Goal: Task Accomplishment & Management: Manage account settings

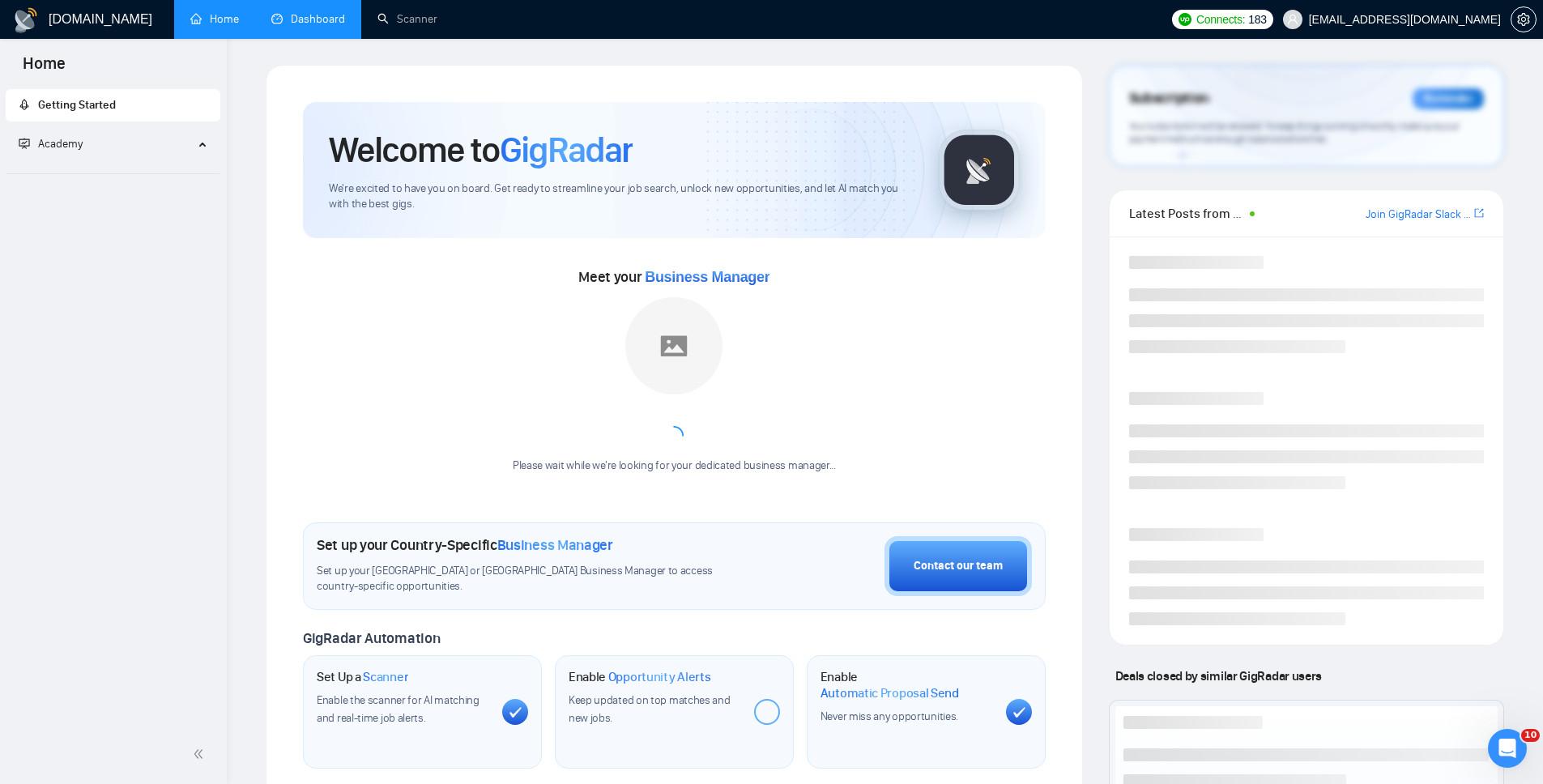
click at [292, 16] on link "Dashboard" at bounding box center [309, 19] width 74 height 14
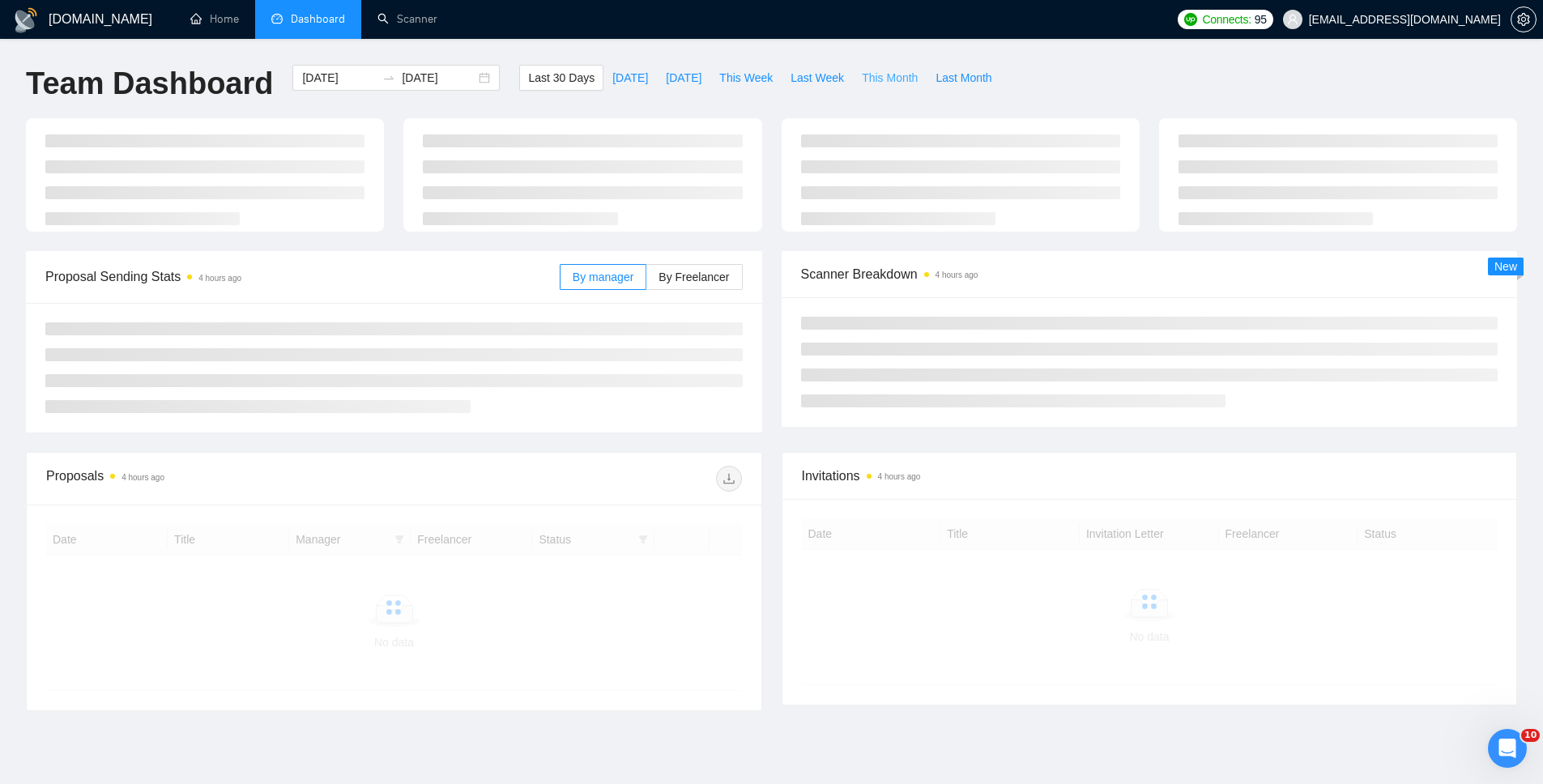
click at [887, 80] on span "This Month" at bounding box center [890, 78] width 56 height 18
type input "[DATE]"
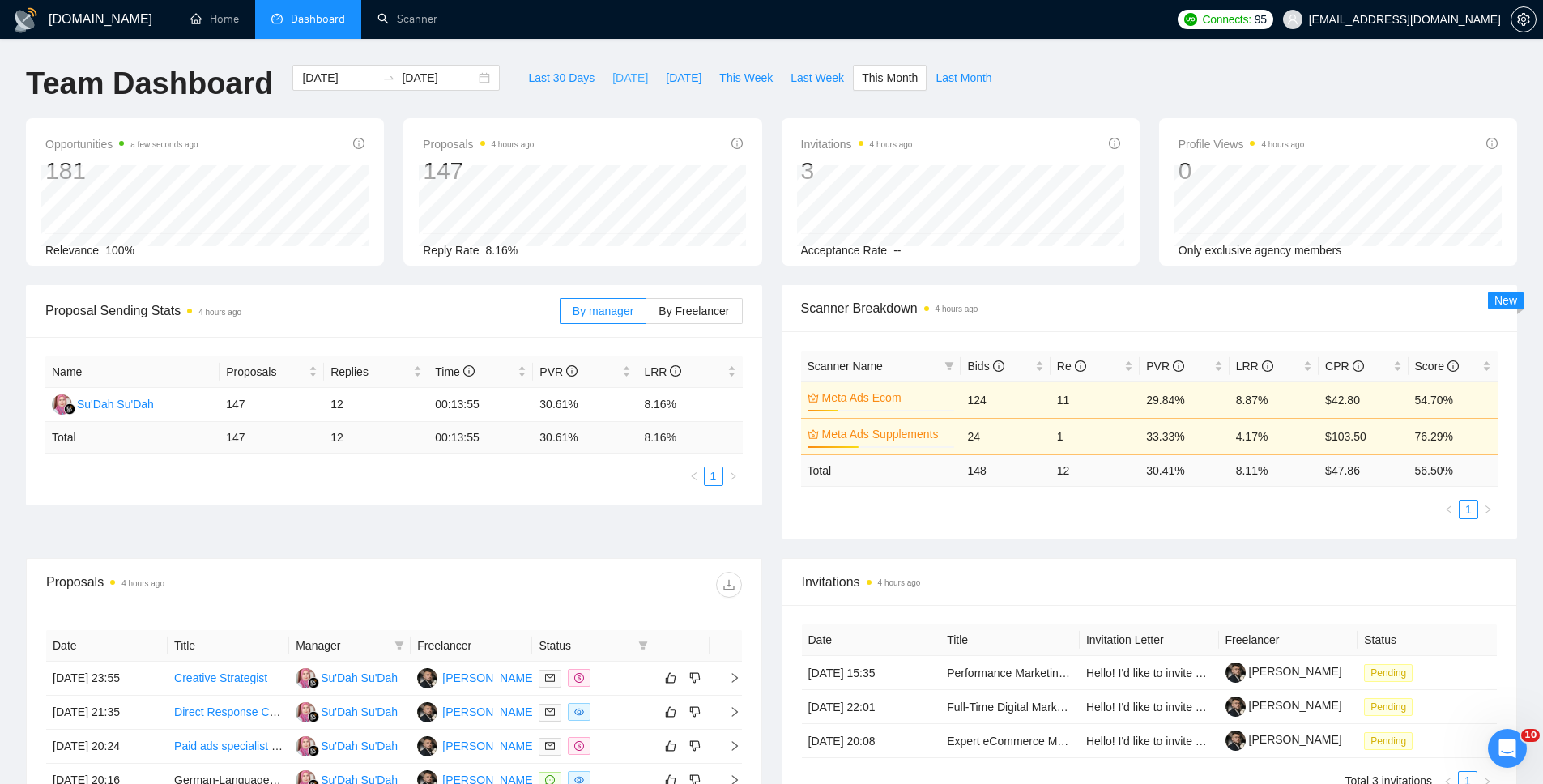
click at [613, 75] on span "[DATE]" at bounding box center [630, 78] width 35 height 18
type input "[DATE]"
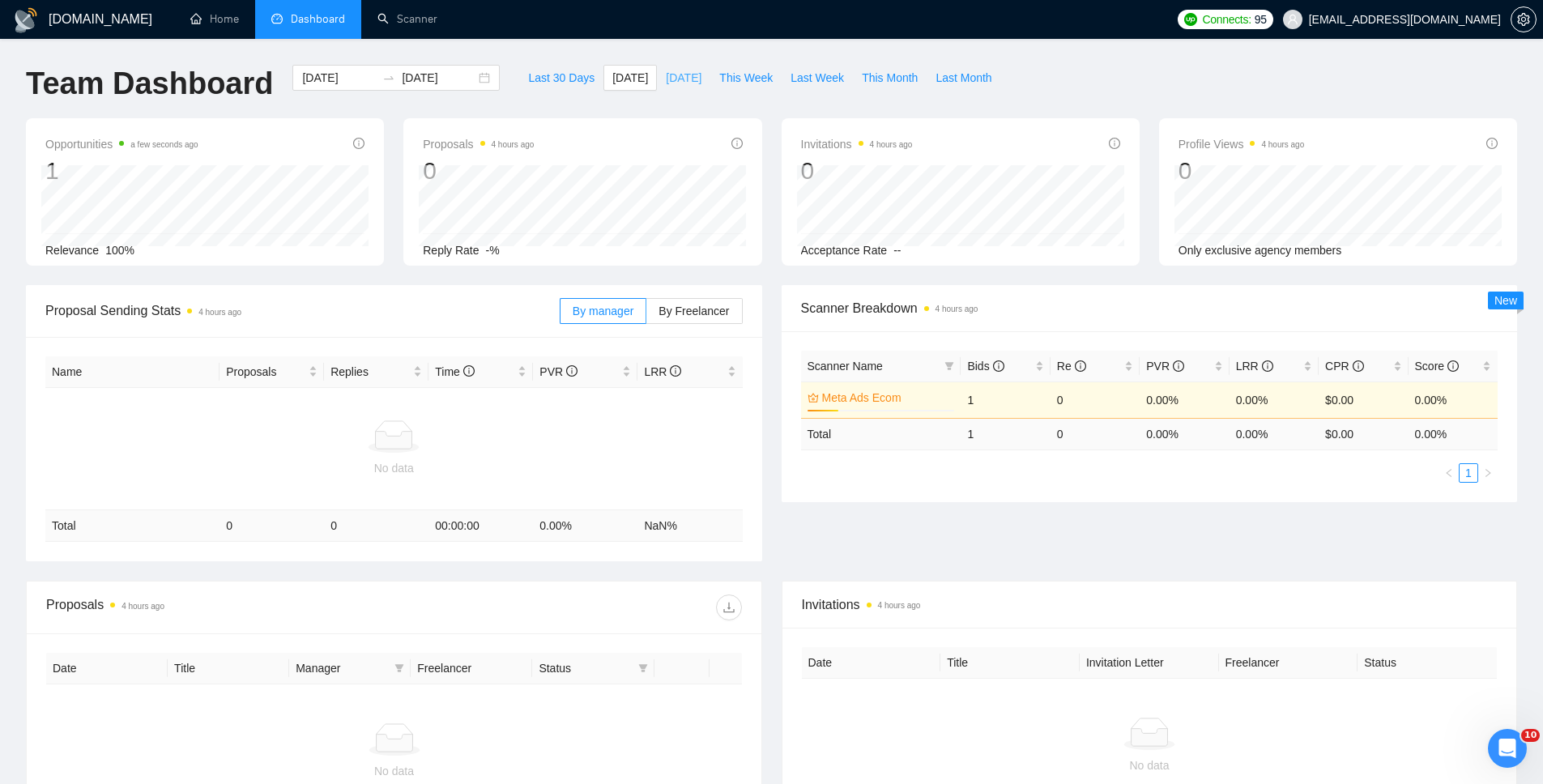
click at [677, 79] on span "[DATE]" at bounding box center [683, 78] width 35 height 18
type input "[DATE]"
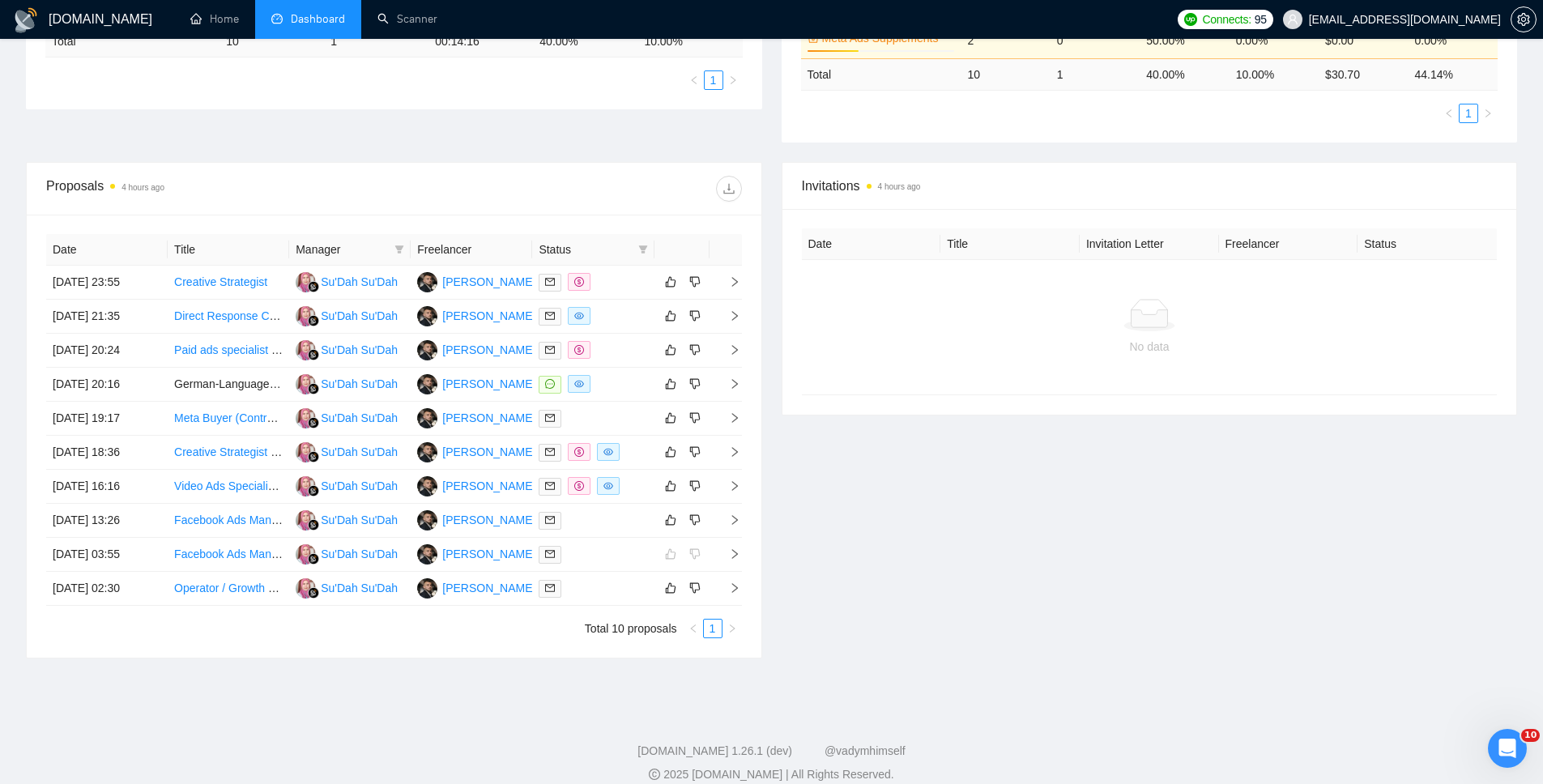
scroll to position [399, 0]
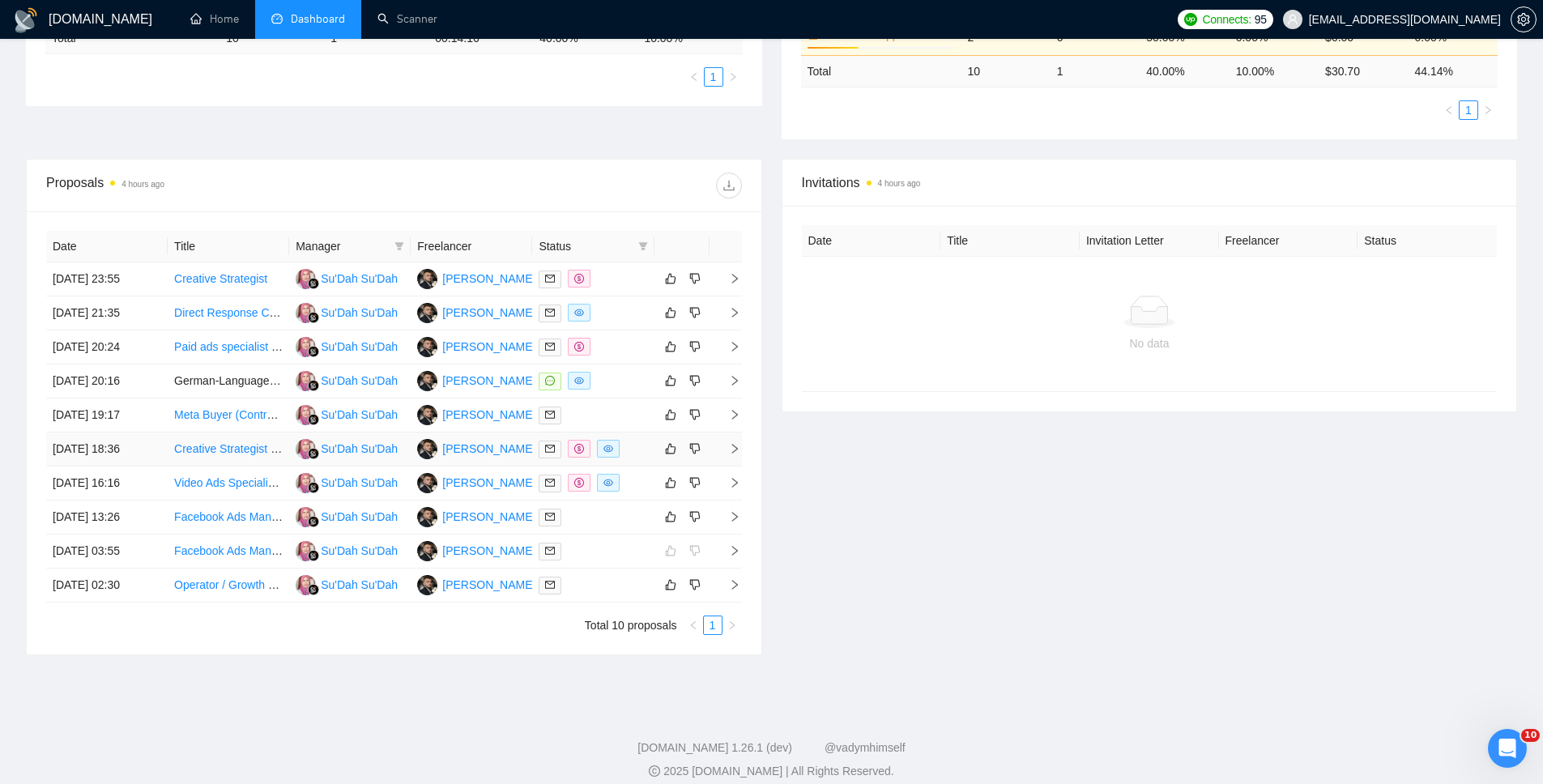
click at [739, 447] on icon "right" at bounding box center [735, 449] width 11 height 11
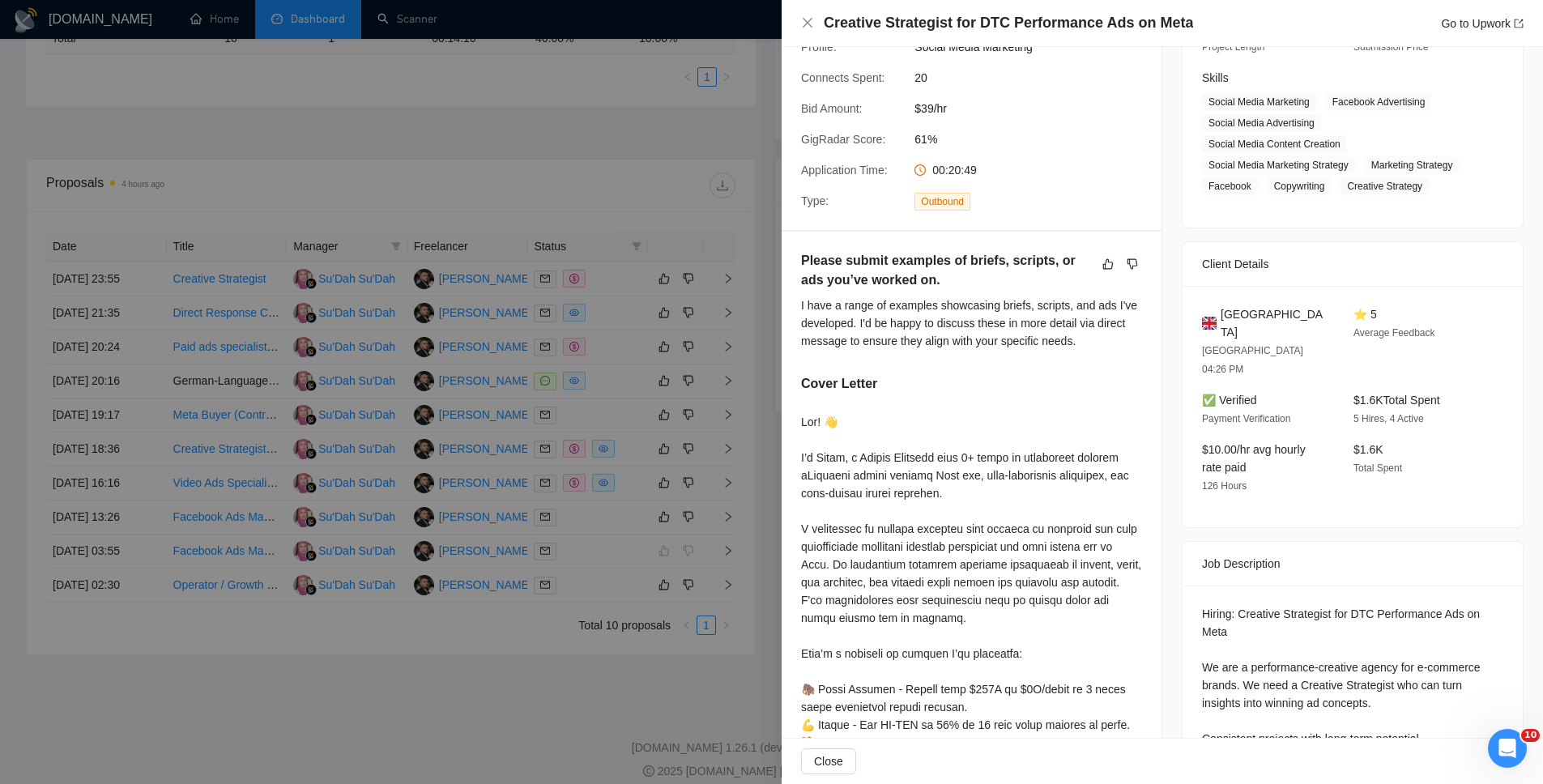
scroll to position [245, 0]
click at [701, 707] on div at bounding box center [771, 392] width 1543 height 784
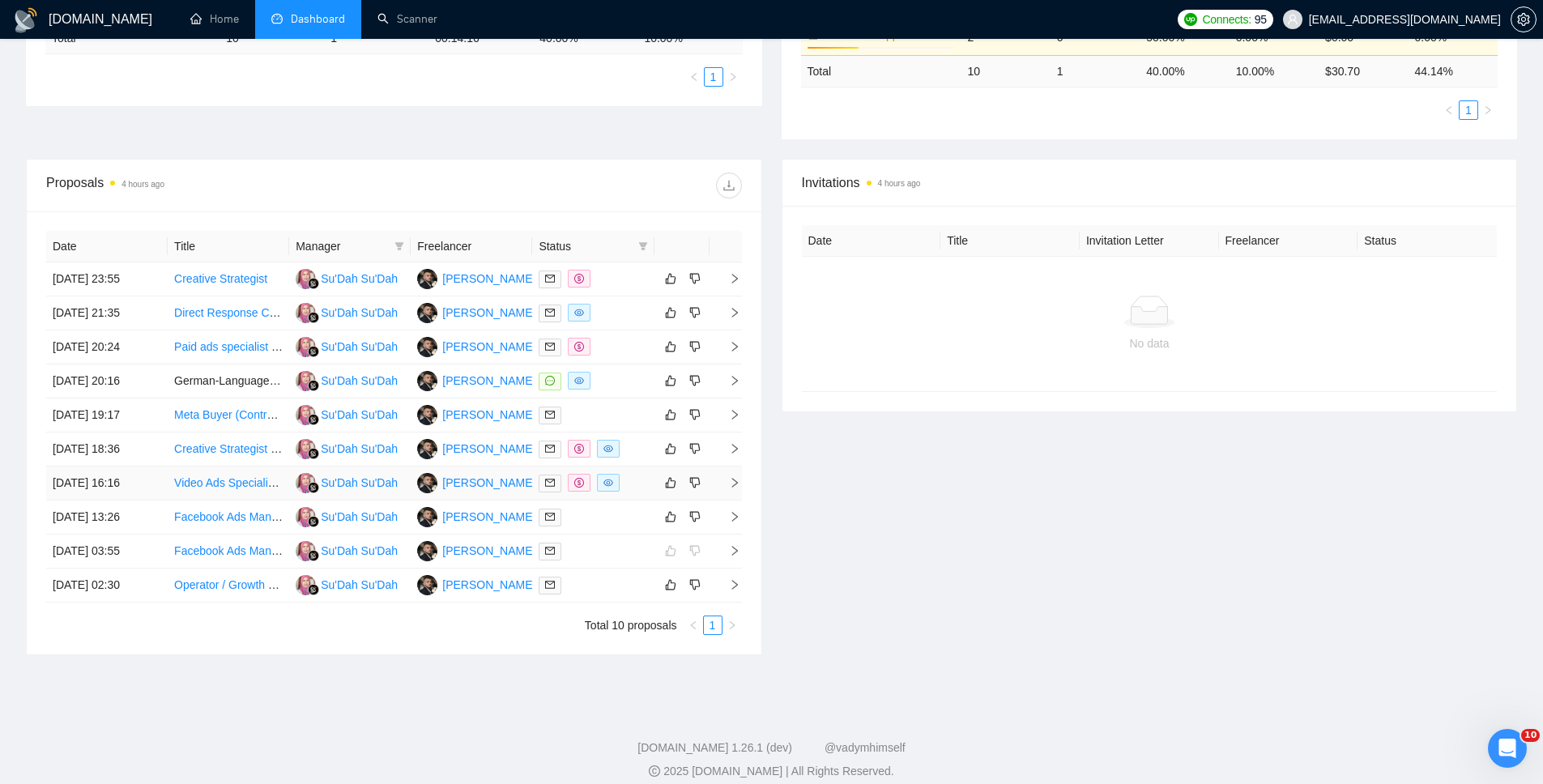
click at [734, 483] on icon "right" at bounding box center [735, 483] width 11 height 11
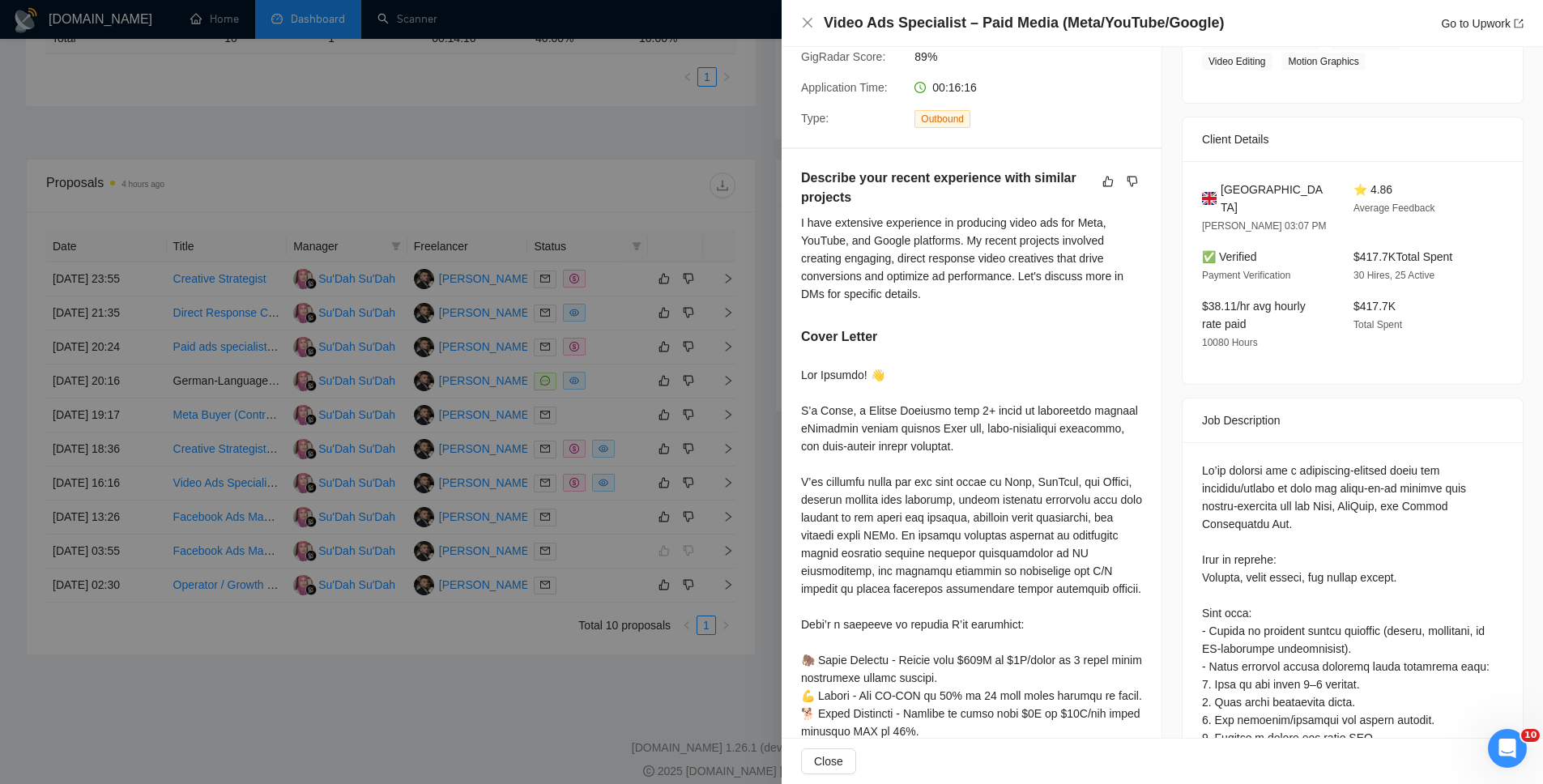
scroll to position [35, 0]
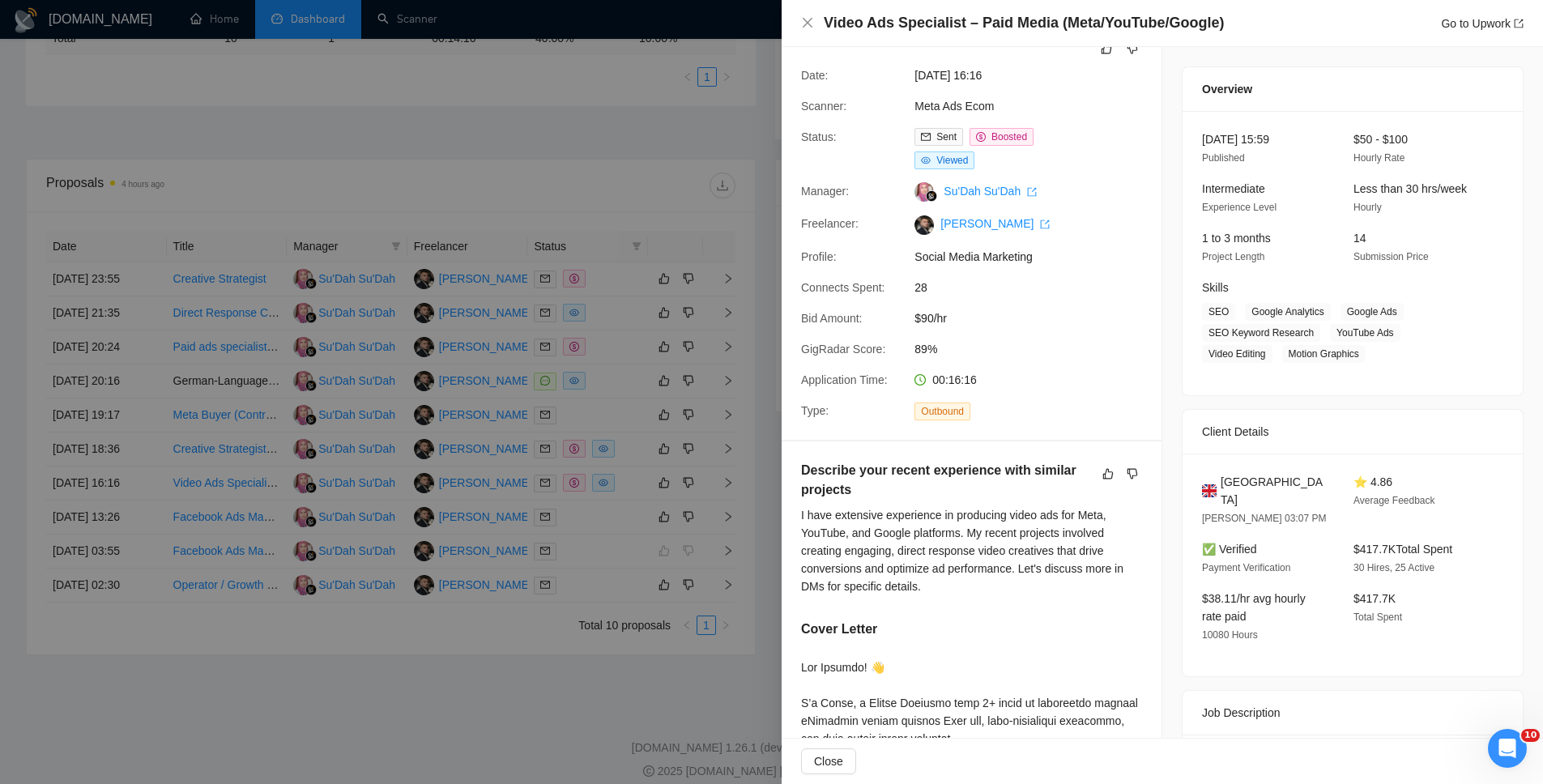
click at [653, 700] on div at bounding box center [771, 392] width 1543 height 784
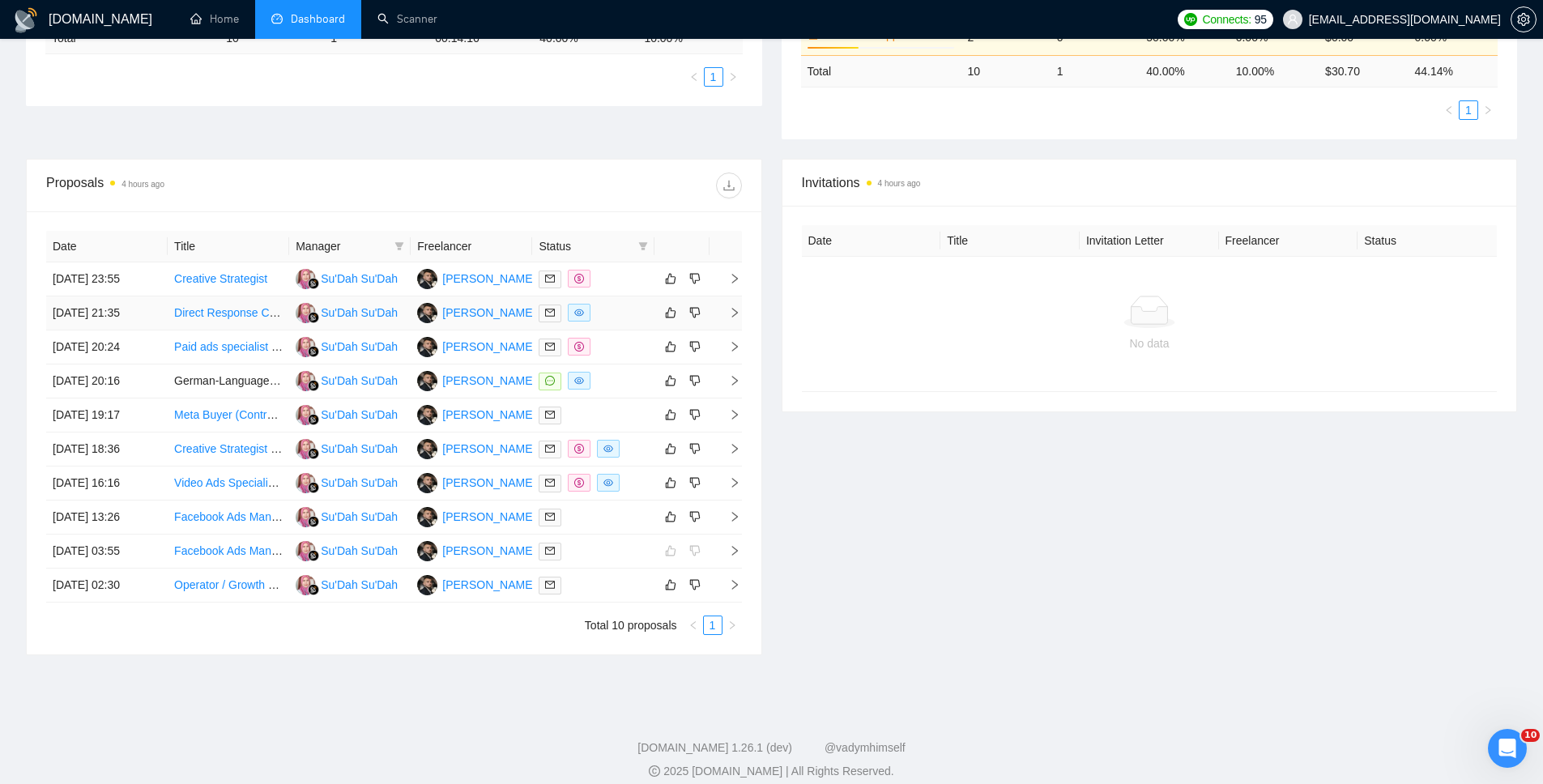
click at [736, 309] on icon "right" at bounding box center [735, 313] width 11 height 11
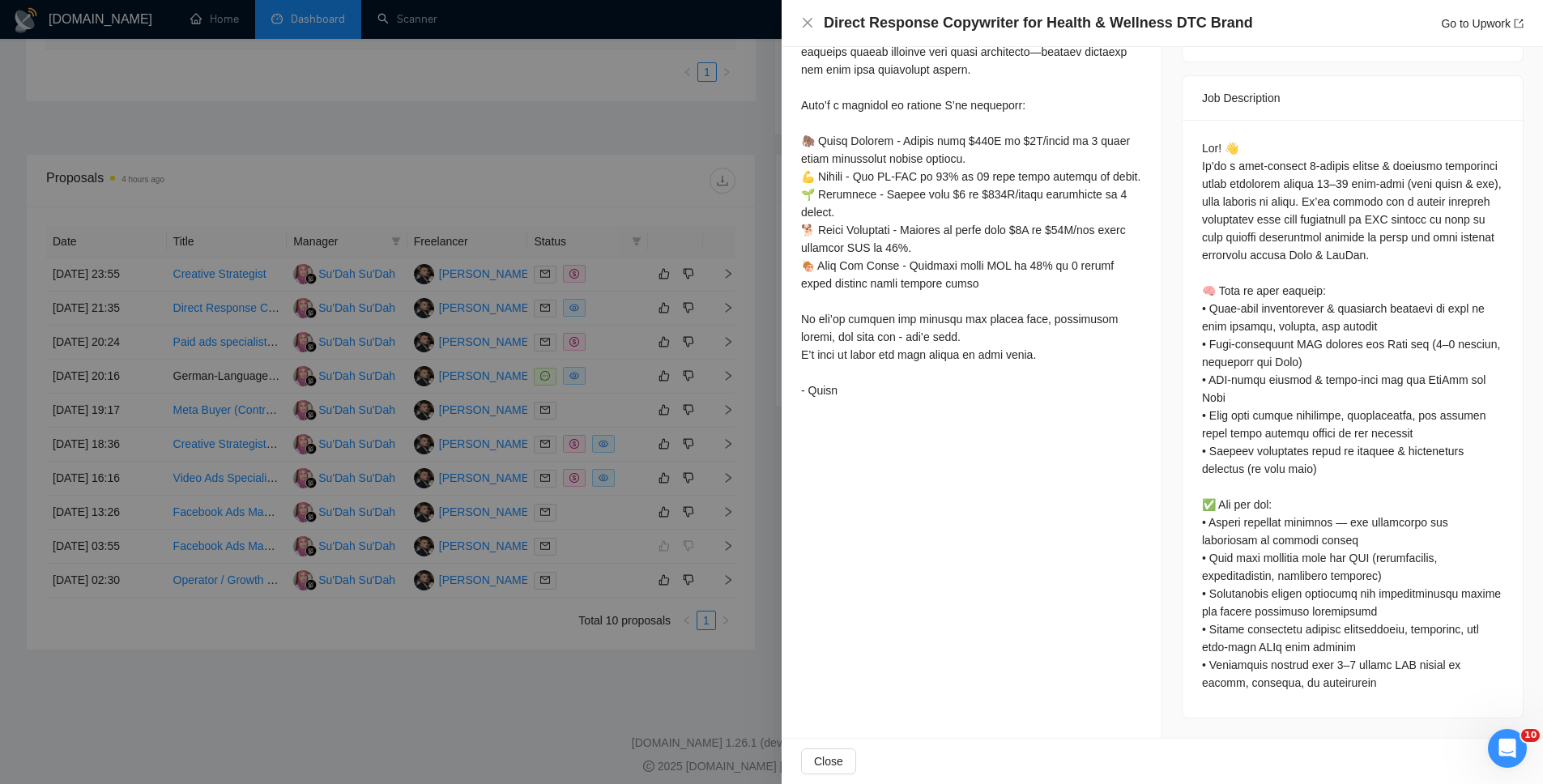
scroll to position [415, 0]
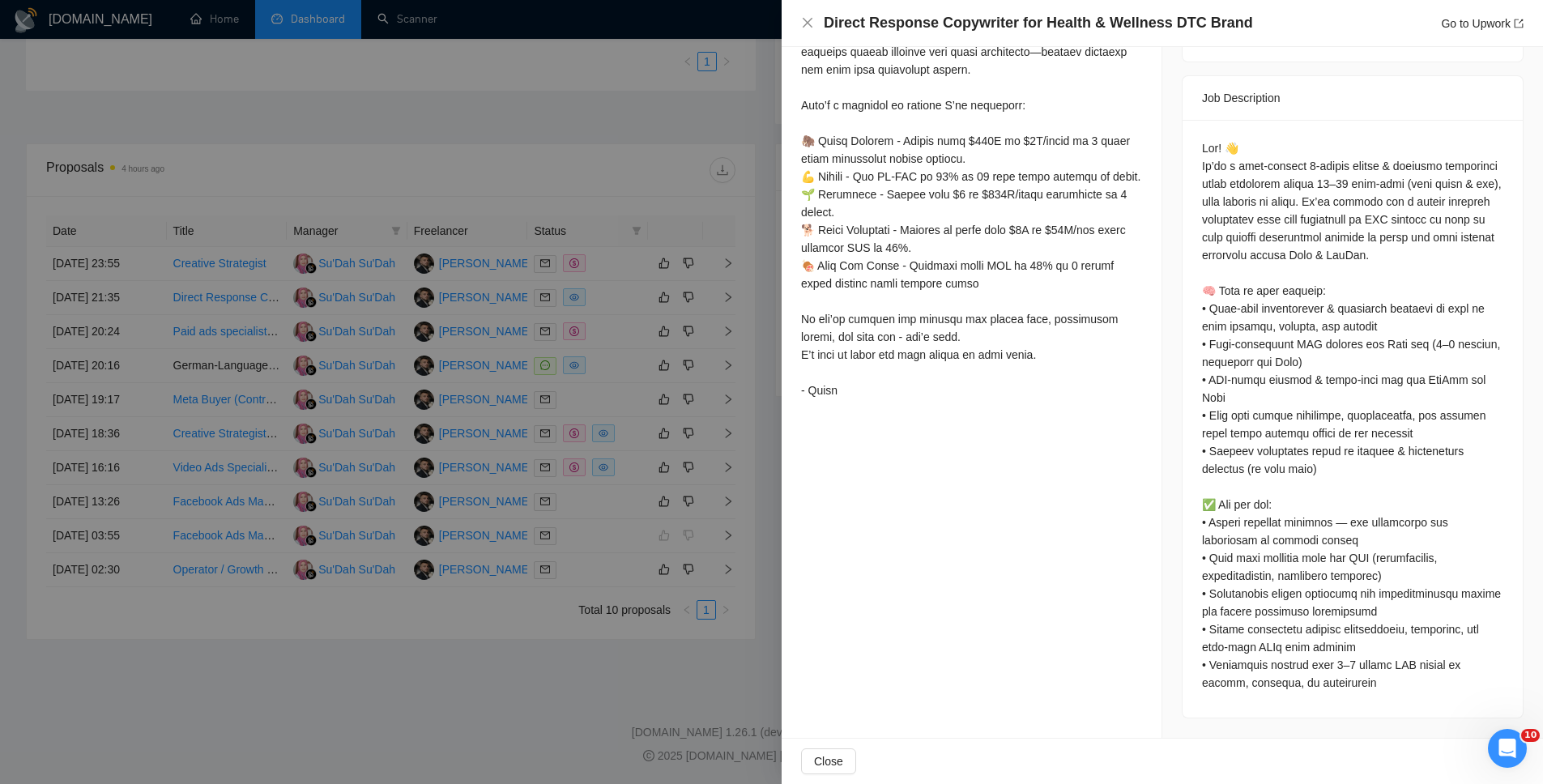
click at [664, 677] on div at bounding box center [771, 392] width 1543 height 784
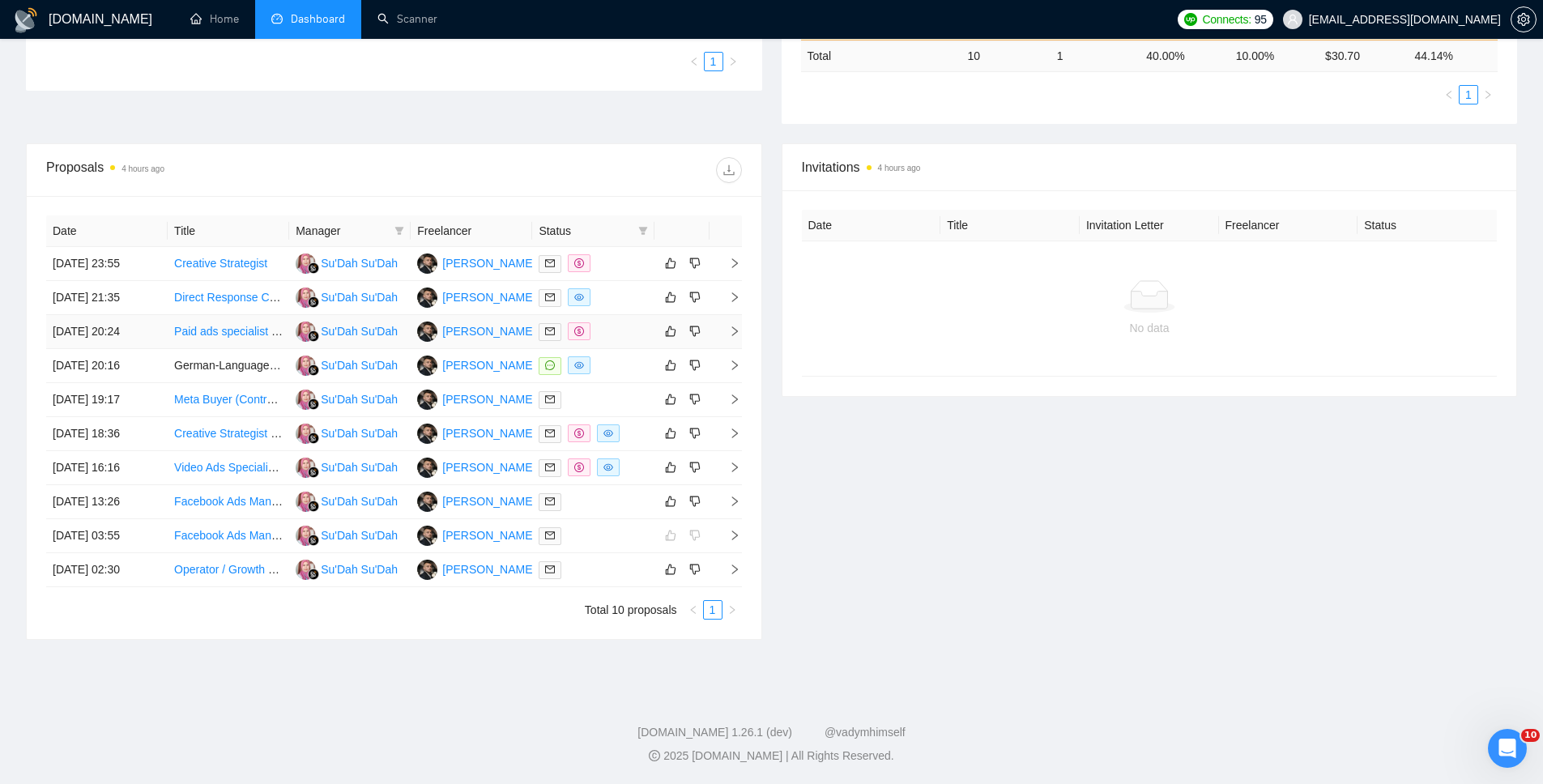
scroll to position [0, 0]
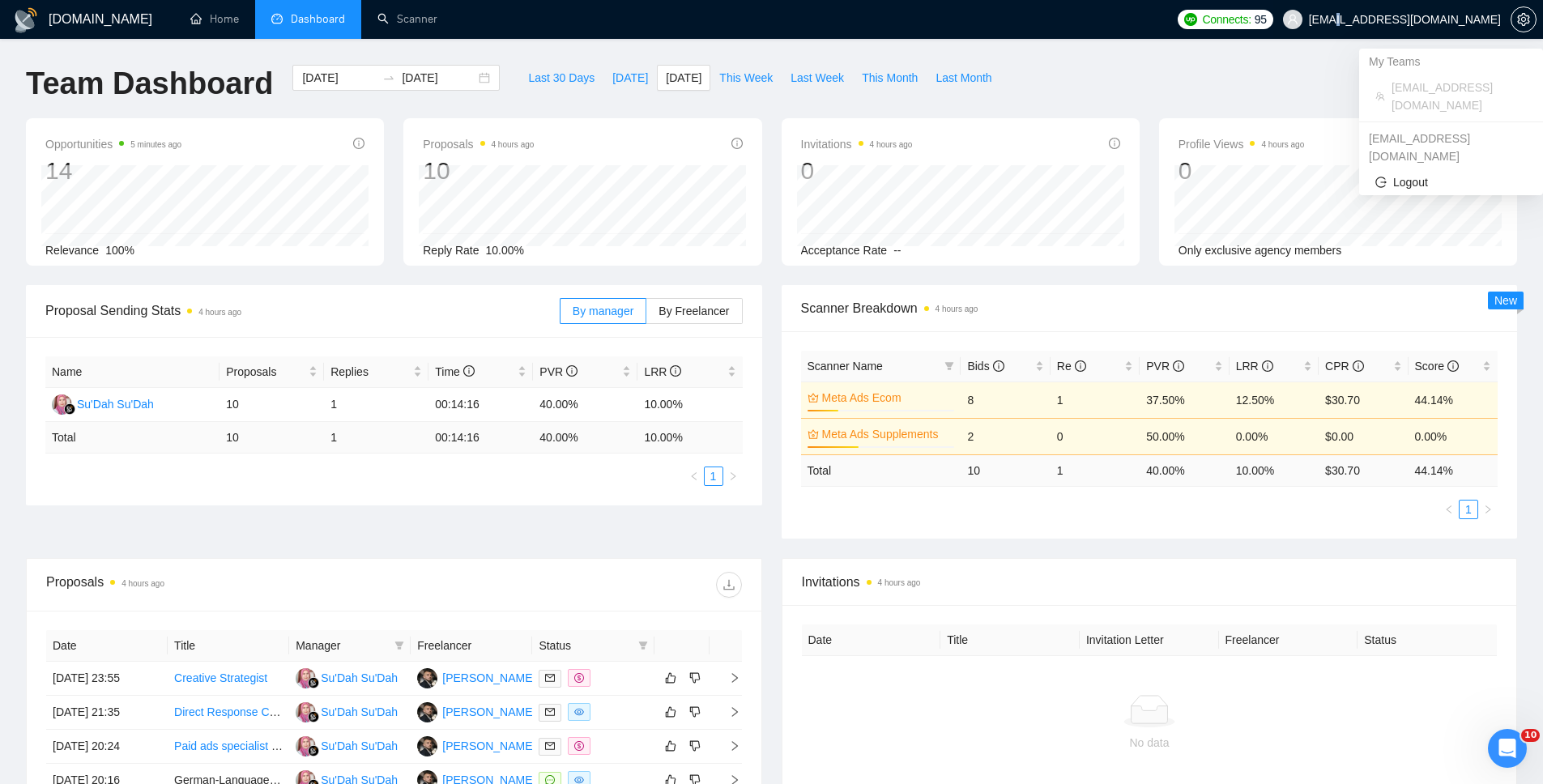
click at [1426, 20] on span "[EMAIL_ADDRESS][DOMAIN_NAME]" at bounding box center [1405, 20] width 192 height 0
drag, startPoint x: 1407, startPoint y: 67, endPoint x: 1554, endPoint y: 29, distance: 151.8
click at [1405, 68] on div "My Teams" at bounding box center [1451, 62] width 184 height 26
click at [1518, 25] on icon "setting" at bounding box center [1524, 20] width 13 height 13
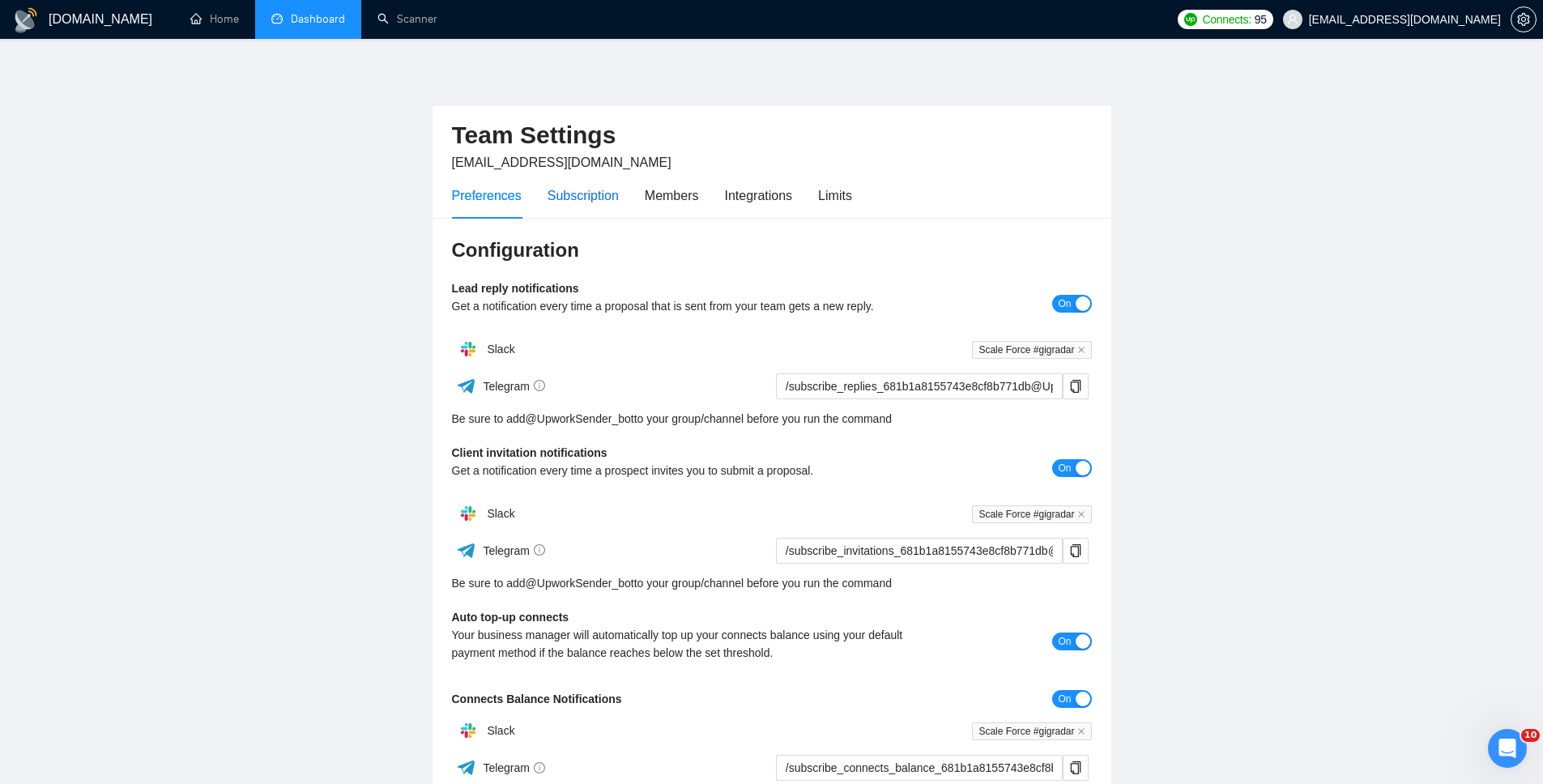
click at [572, 204] on div "Subscription" at bounding box center [583, 195] width 71 height 21
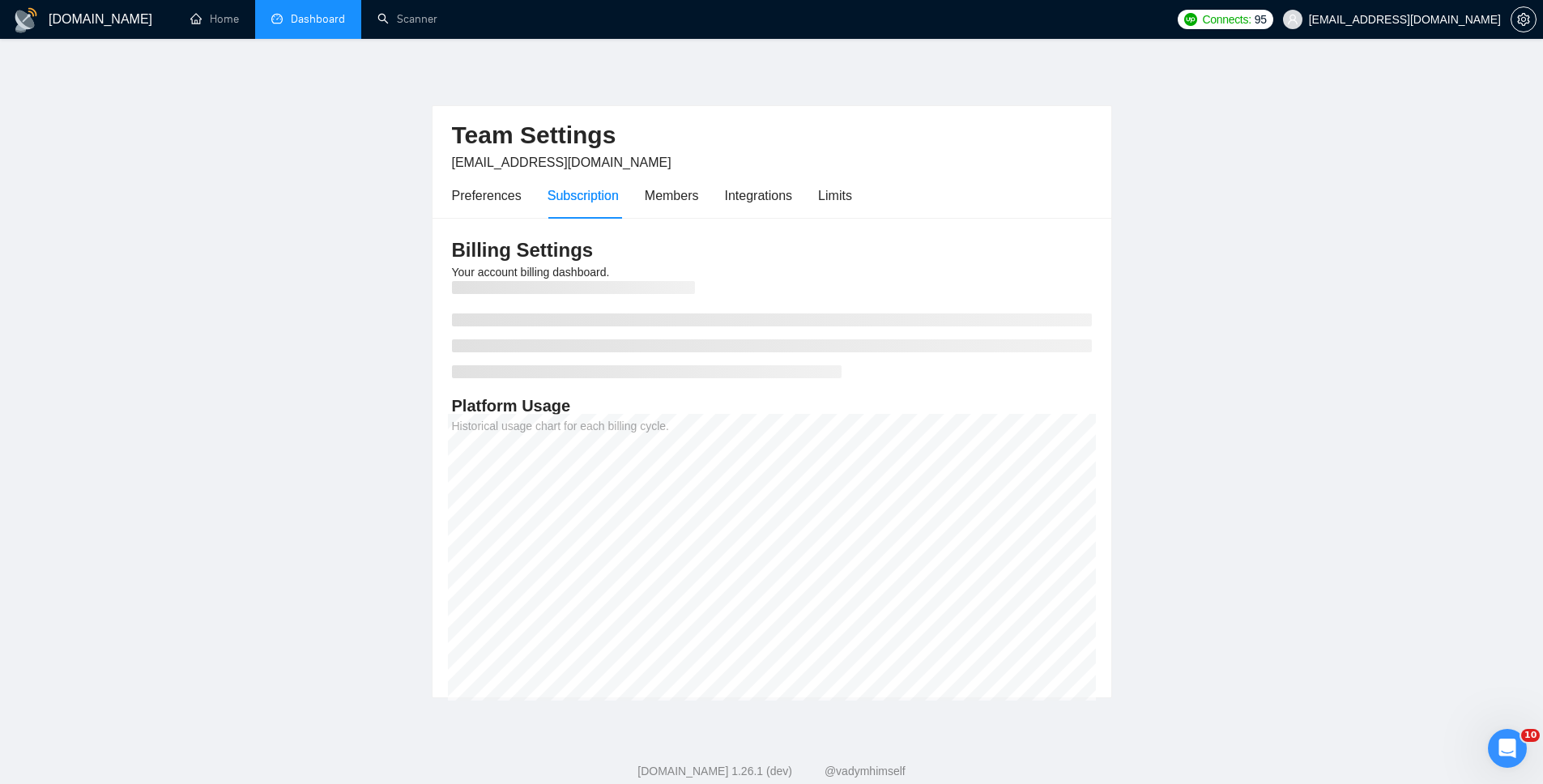
click at [817, 189] on div "Preferences Subscription Members Integrations Limits" at bounding box center [652, 195] width 400 height 46
click at [827, 197] on div "Limits" at bounding box center [834, 195] width 34 height 21
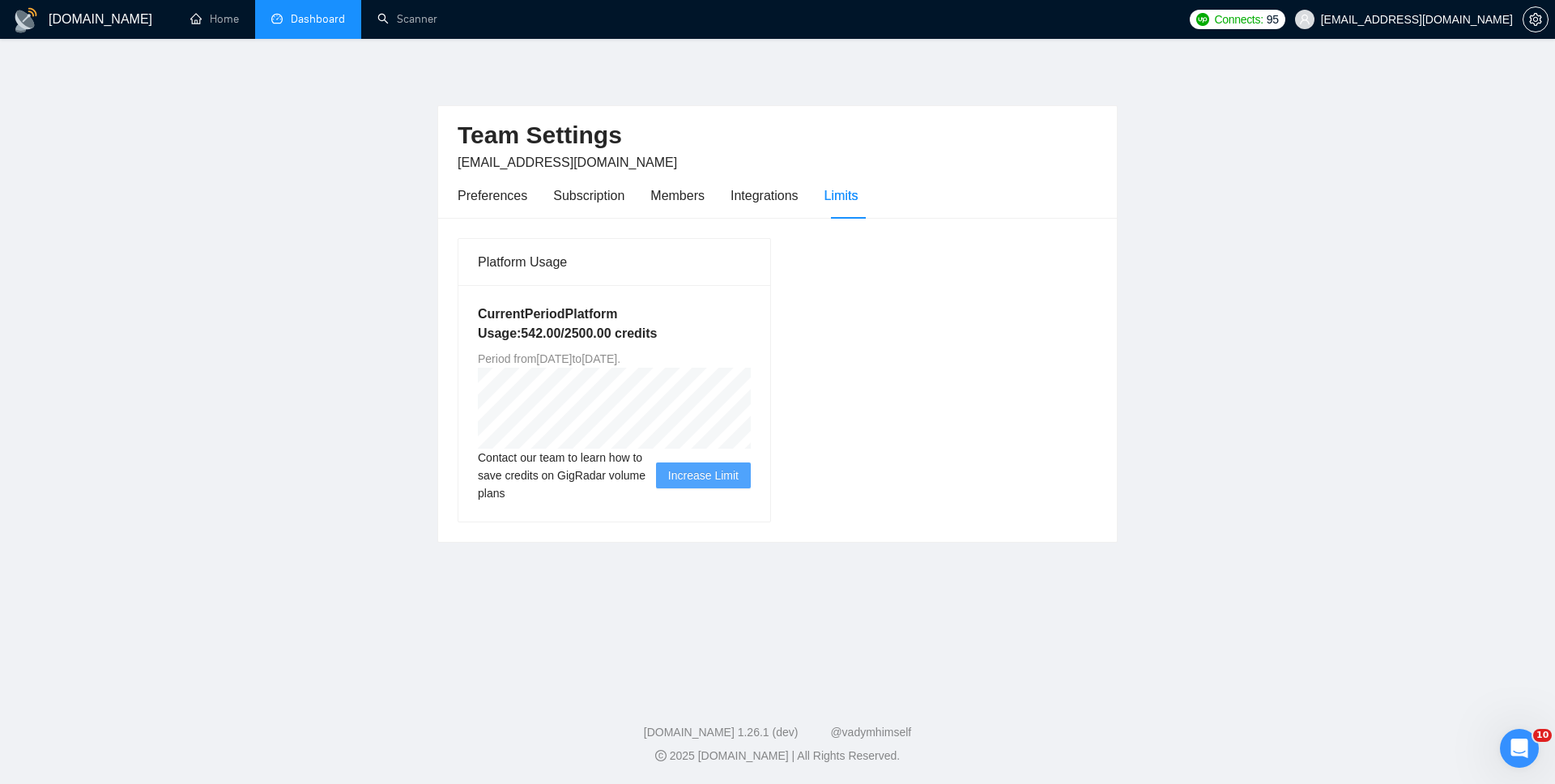
click at [686, 484] on span "Increase Limit" at bounding box center [704, 475] width 71 height 18
click at [715, 480] on span "Increase Limit" at bounding box center [704, 475] width 71 height 18
click at [795, 190] on div "Integrations" at bounding box center [764, 195] width 68 height 21
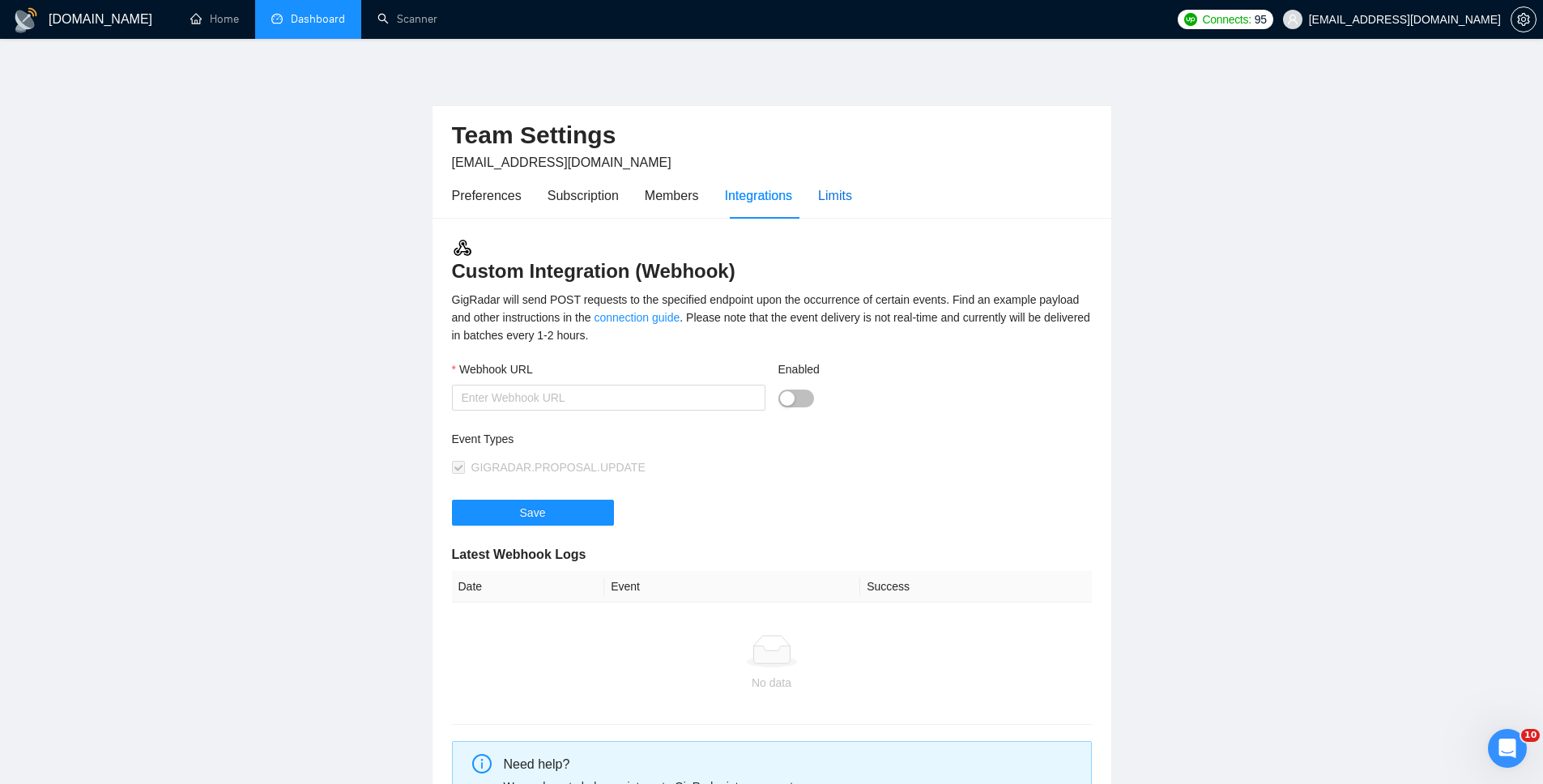
click at [845, 196] on div "Limits" at bounding box center [834, 195] width 34 height 21
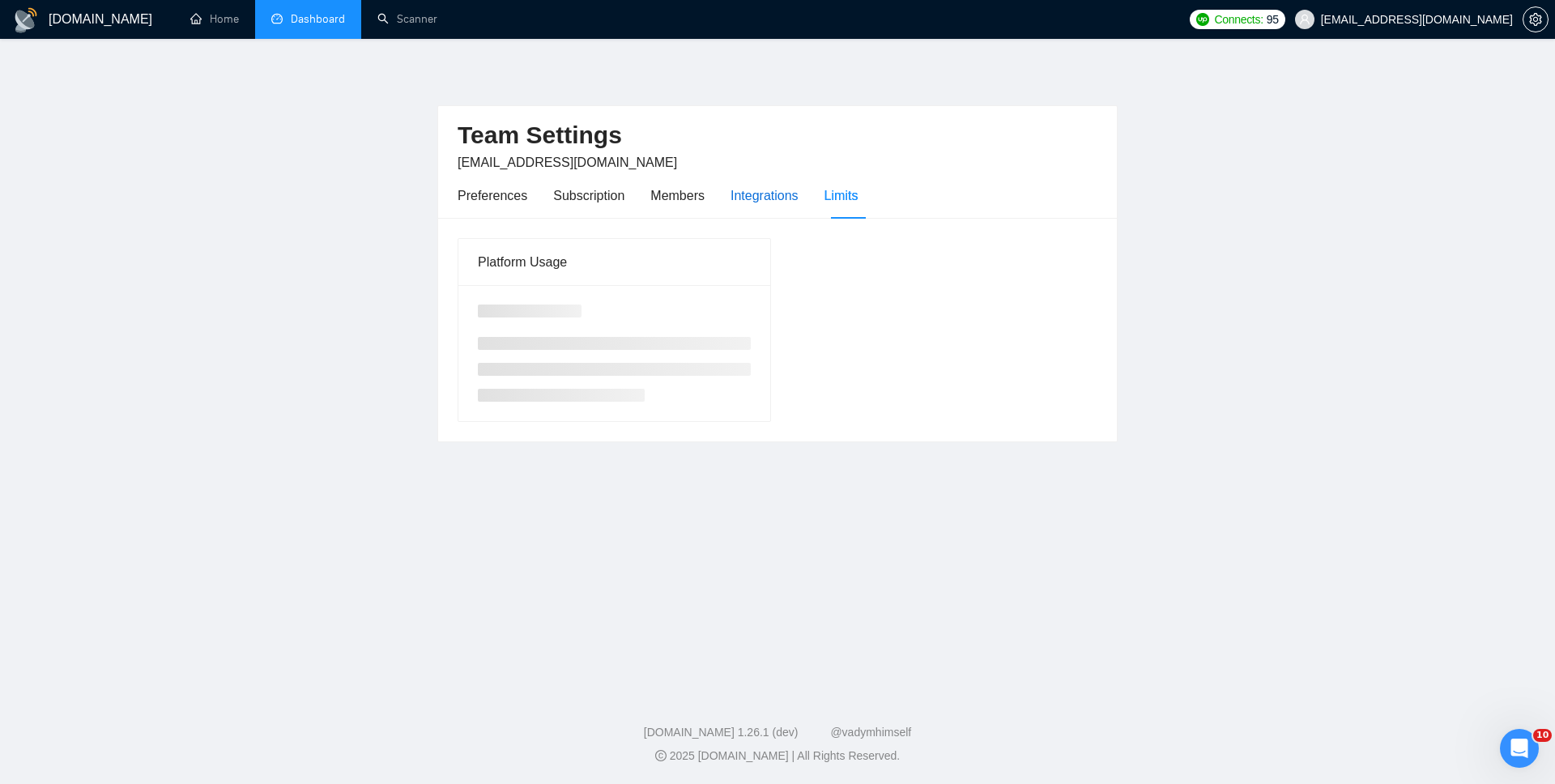
click at [754, 200] on div "Integrations" at bounding box center [764, 195] width 68 height 21
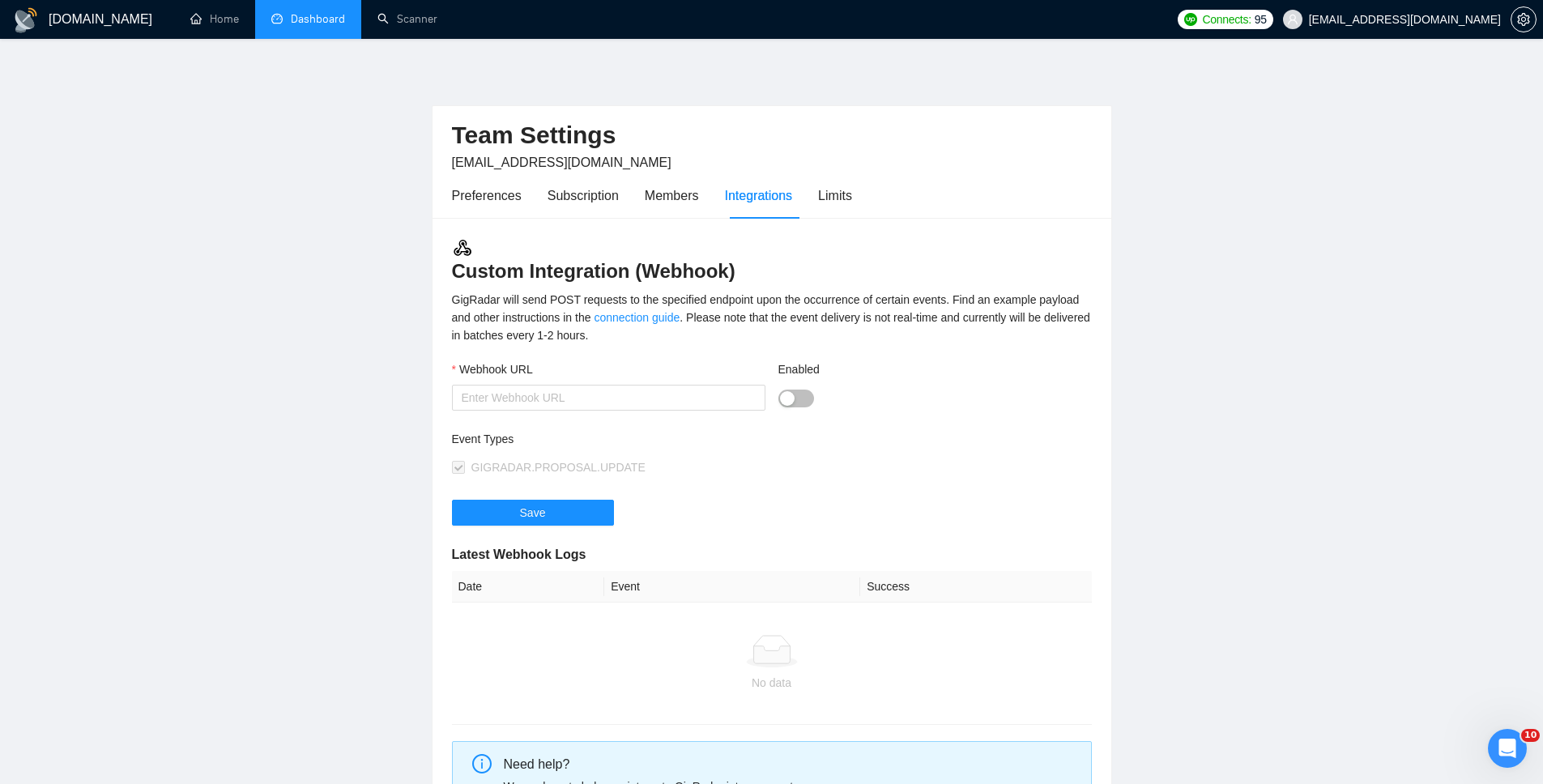
click at [67, 25] on h1 "[DOMAIN_NAME]" at bounding box center [100, 19] width 103 height 39
